Goal: Task Accomplishment & Management: Manage account settings

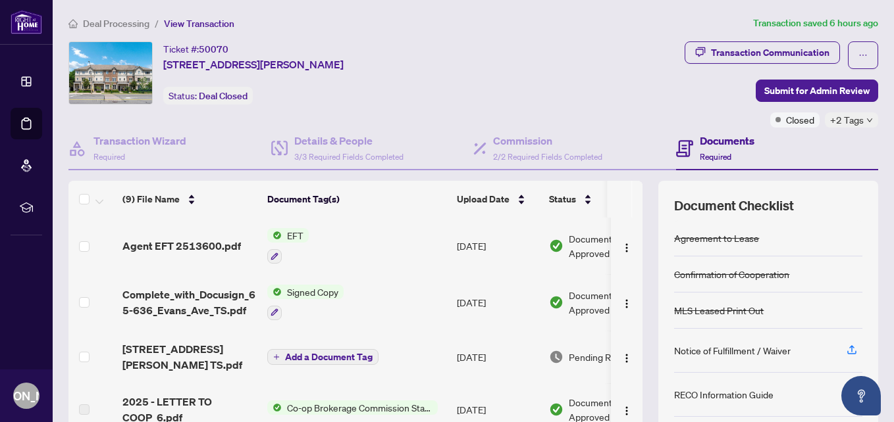
scroll to position [66, 0]
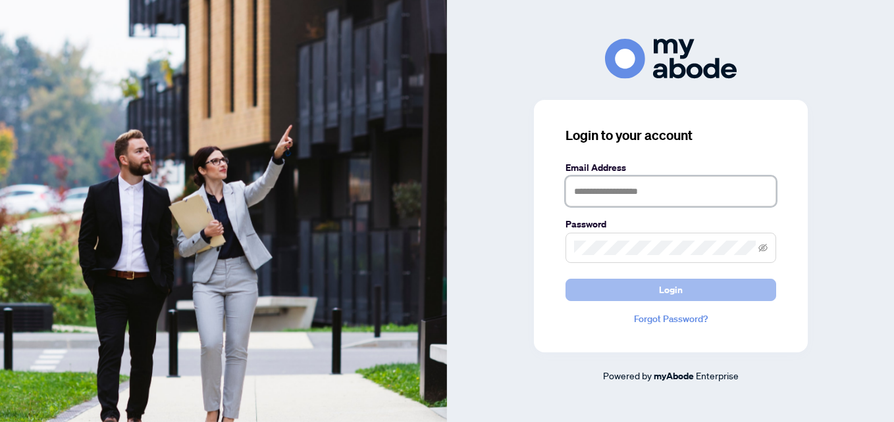
type input "**********"
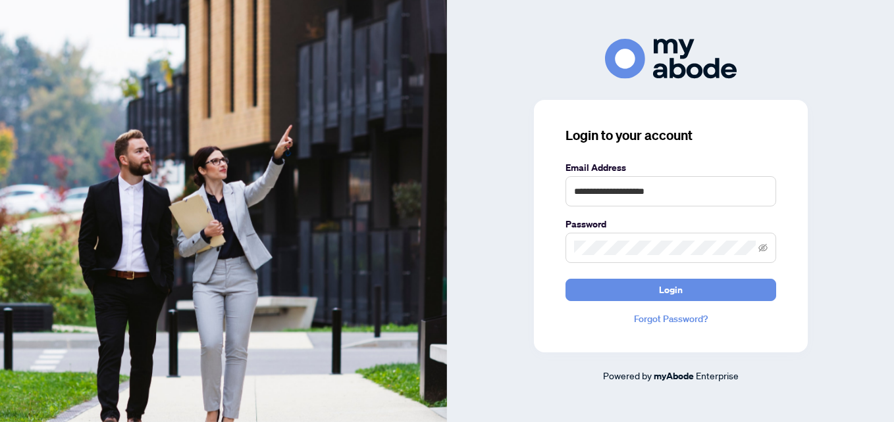
drag, startPoint x: 623, startPoint y: 283, endPoint x: 570, endPoint y: 261, distance: 57.8
click at [623, 283] on button "Login" at bounding box center [670, 290] width 211 height 22
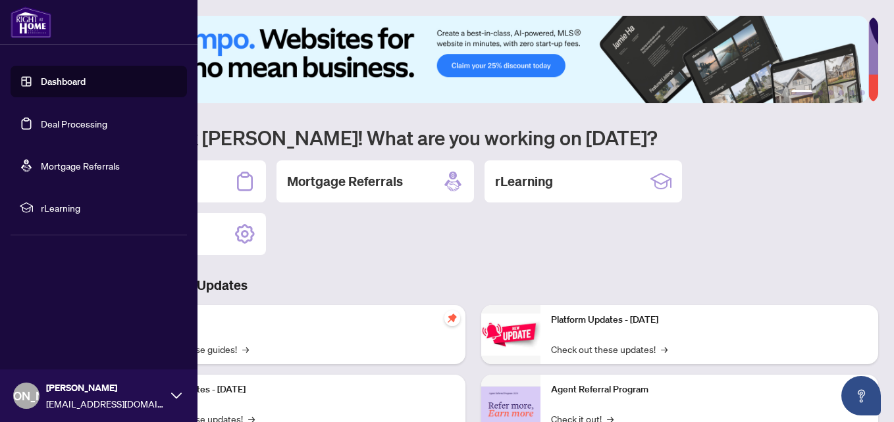
drag, startPoint x: 45, startPoint y: 122, endPoint x: 209, endPoint y: 153, distance: 167.5
click at [45, 122] on link "Deal Processing" at bounding box center [74, 124] width 66 height 12
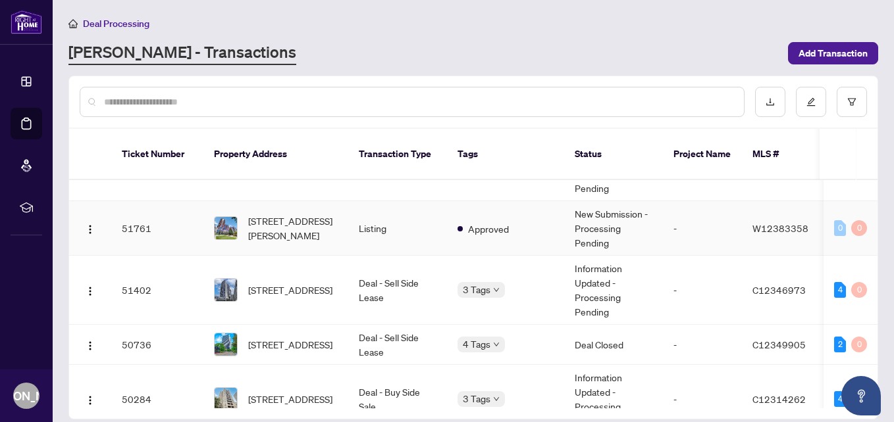
scroll to position [263, 0]
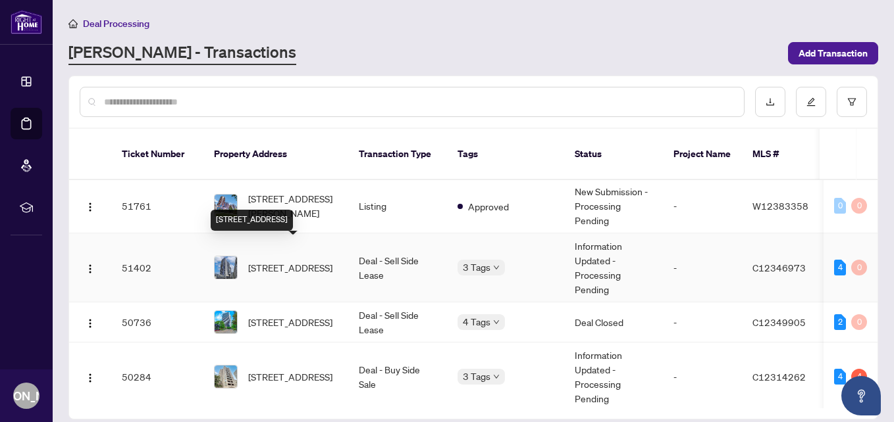
click at [313, 261] on span "[STREET_ADDRESS]" at bounding box center [290, 268] width 84 height 14
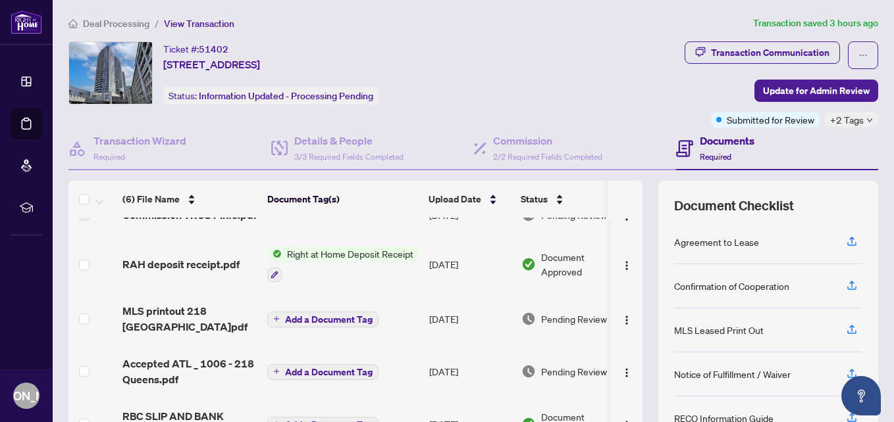
scroll to position [90, 0]
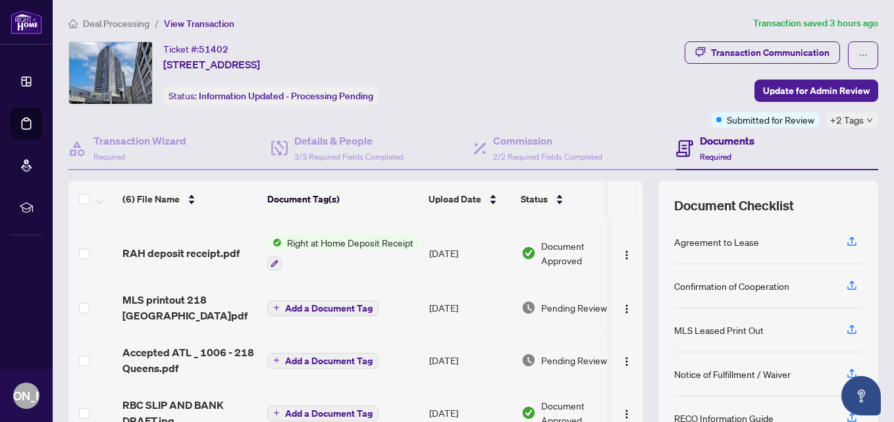
click at [866, 123] on icon "down" at bounding box center [869, 120] width 7 height 7
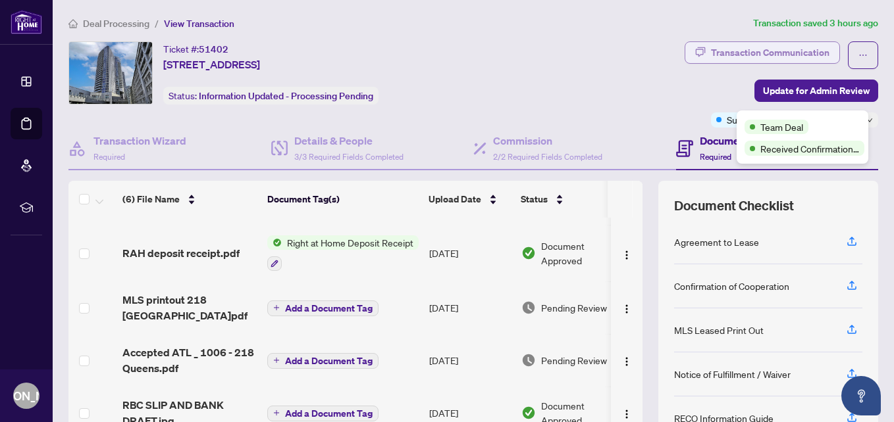
click at [726, 54] on div "Transaction Communication" at bounding box center [770, 52] width 118 height 21
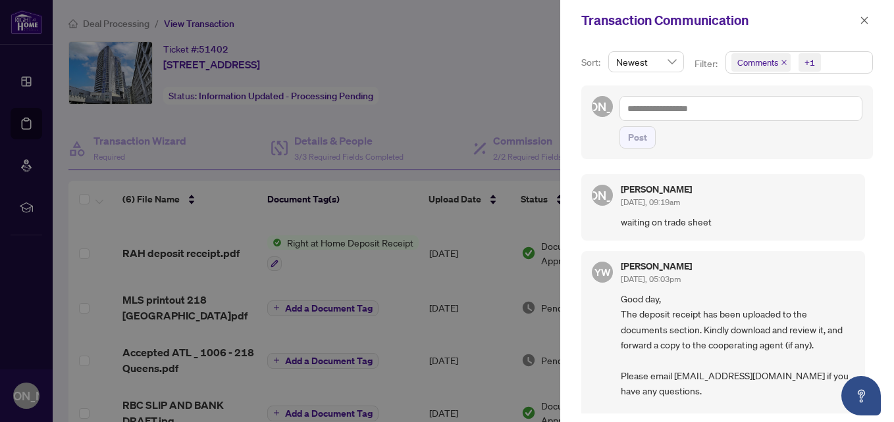
scroll to position [0, 0]
drag, startPoint x: 856, startPoint y: 22, endPoint x: 832, endPoint y: 19, distance: 24.5
click at [856, 20] on button "button" at bounding box center [863, 21] width 17 height 16
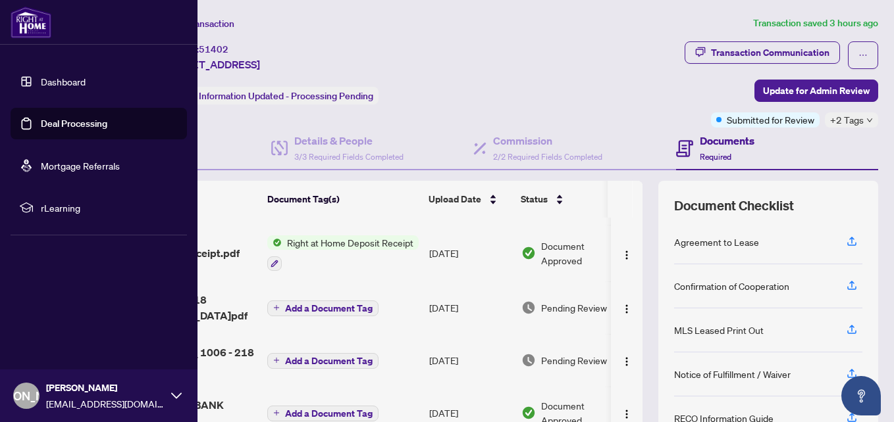
click at [78, 130] on link "Deal Processing" at bounding box center [74, 124] width 66 height 12
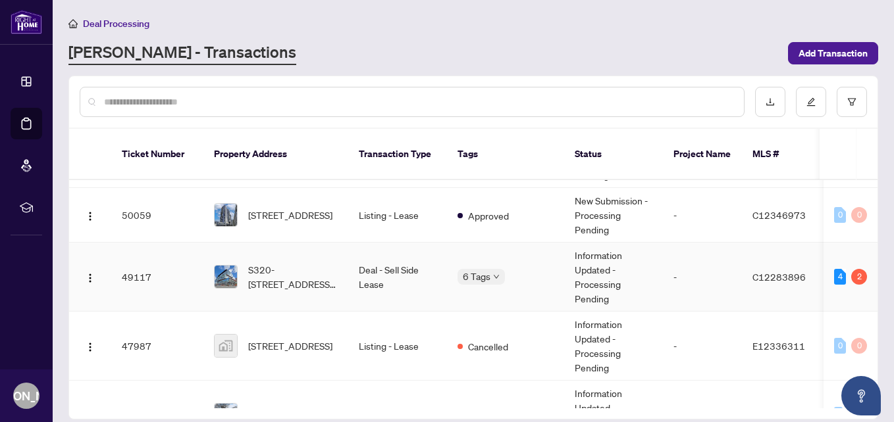
scroll to position [592, 0]
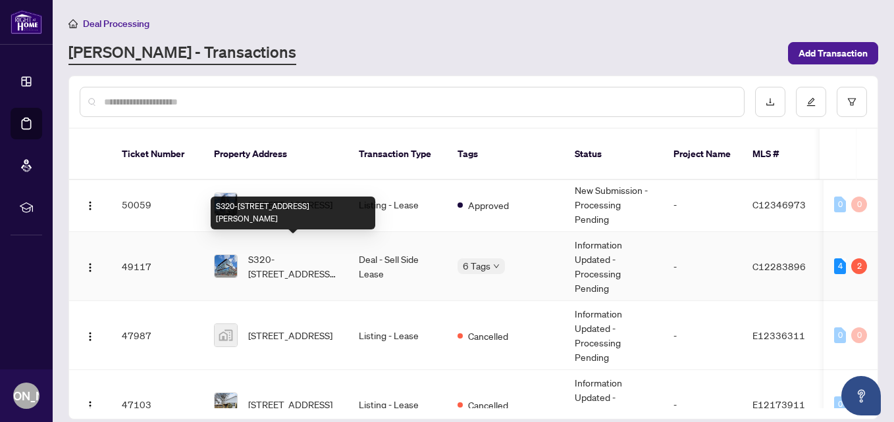
click at [315, 252] on span "S320-[STREET_ADDRESS][PERSON_NAME]" at bounding box center [292, 266] width 89 height 29
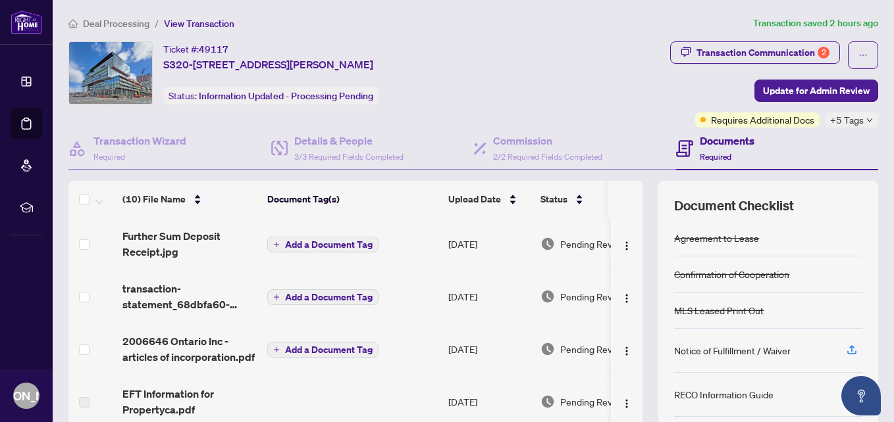
click at [866, 122] on icon "down" at bounding box center [869, 120] width 7 height 7
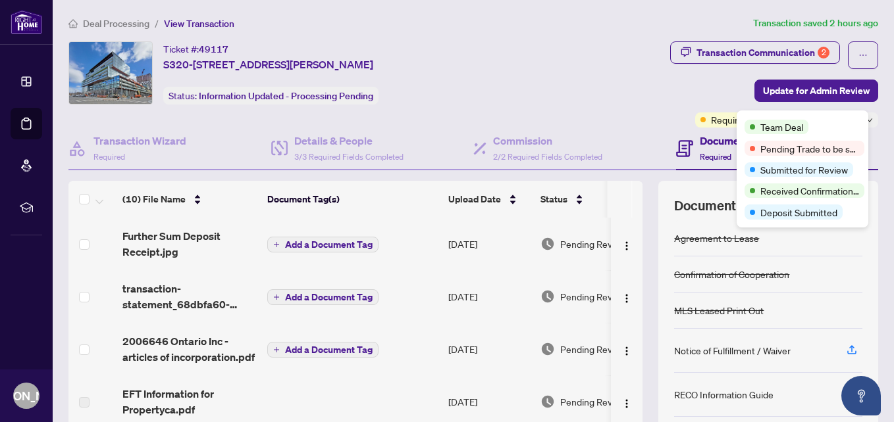
click at [497, 61] on div "Ticket #: 49117 S320-[STREET_ADDRESS][PERSON_NAME] Status: Information Updated …" at bounding box center [294, 72] width 453 height 63
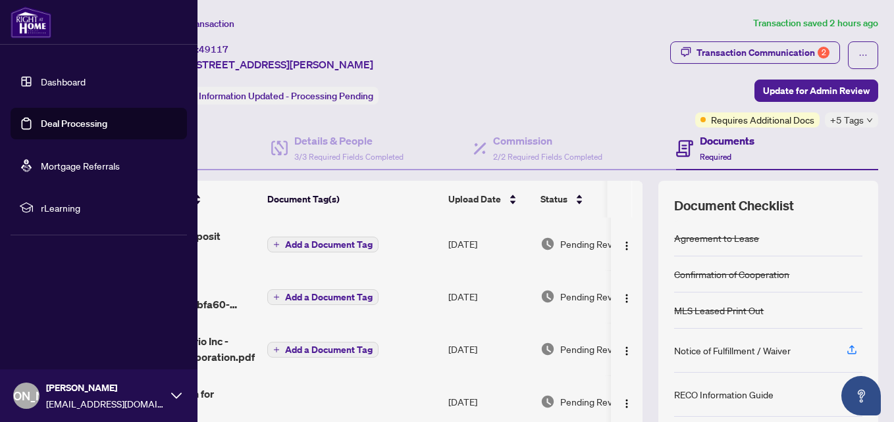
click at [55, 78] on link "Dashboard" at bounding box center [63, 82] width 45 height 12
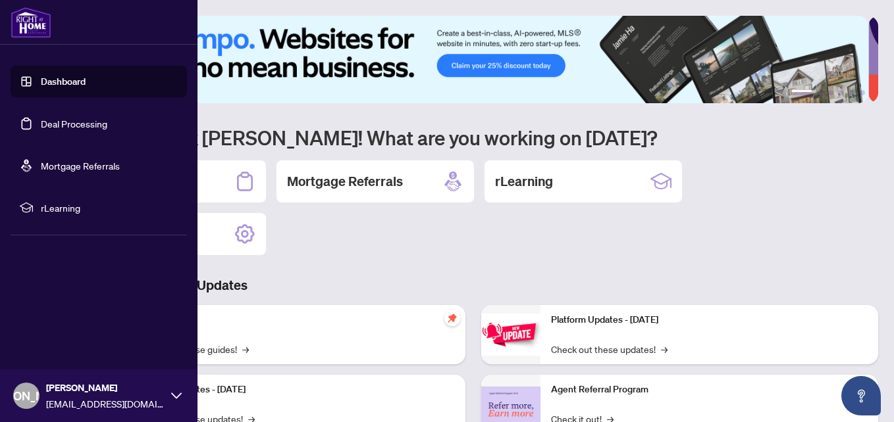
click at [63, 122] on link "Deal Processing" at bounding box center [74, 124] width 66 height 12
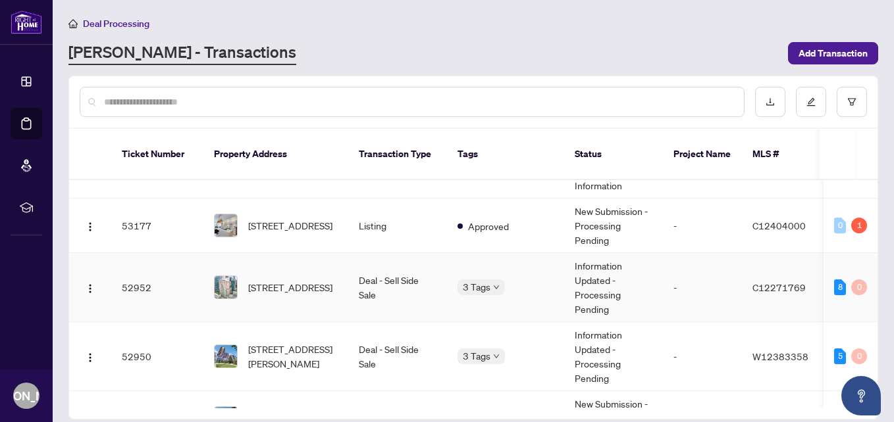
scroll to position [132, 0]
